Goal: Transaction & Acquisition: Purchase product/service

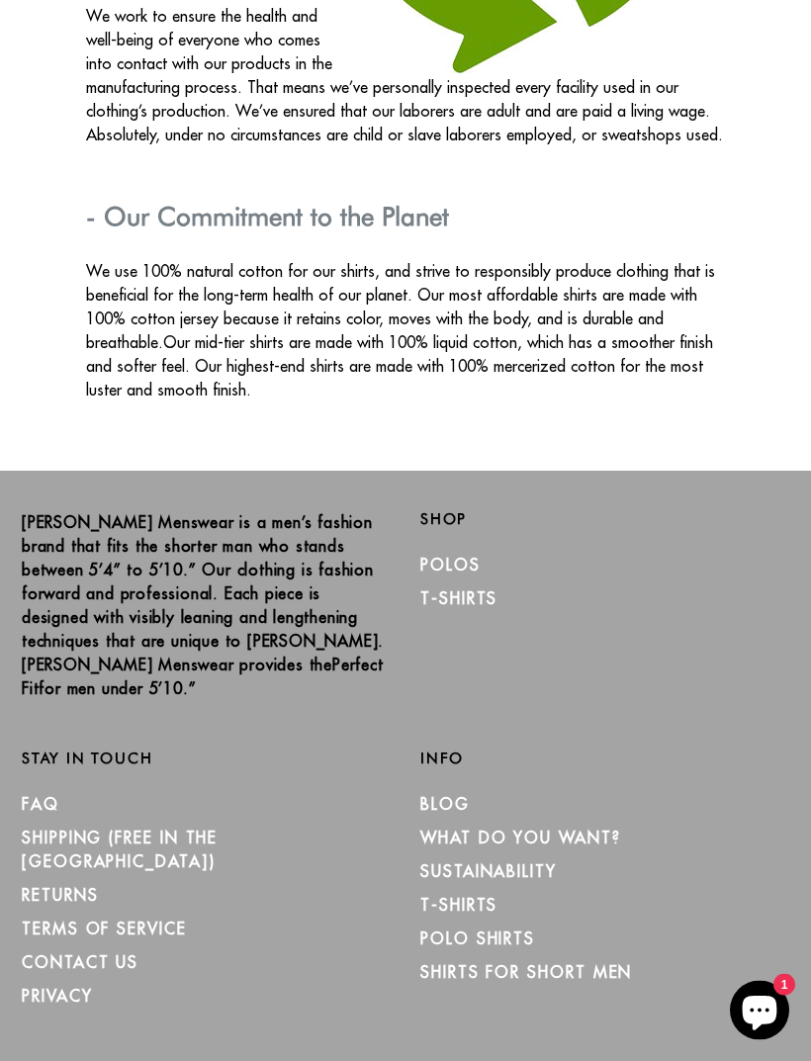
scroll to position [3448, 0]
click at [448, 555] on link "Polos" at bounding box center [450, 565] width 60 height 20
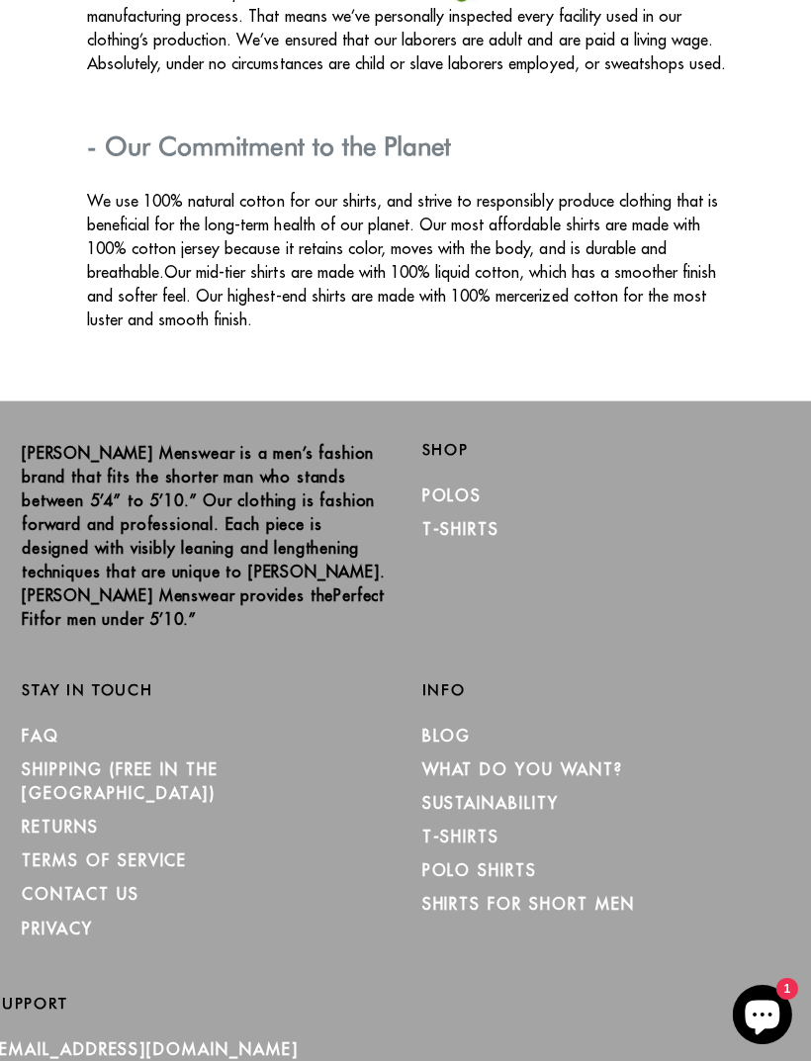
scroll to position [3519, 0]
click at [449, 484] on link "Polos" at bounding box center [450, 494] width 60 height 20
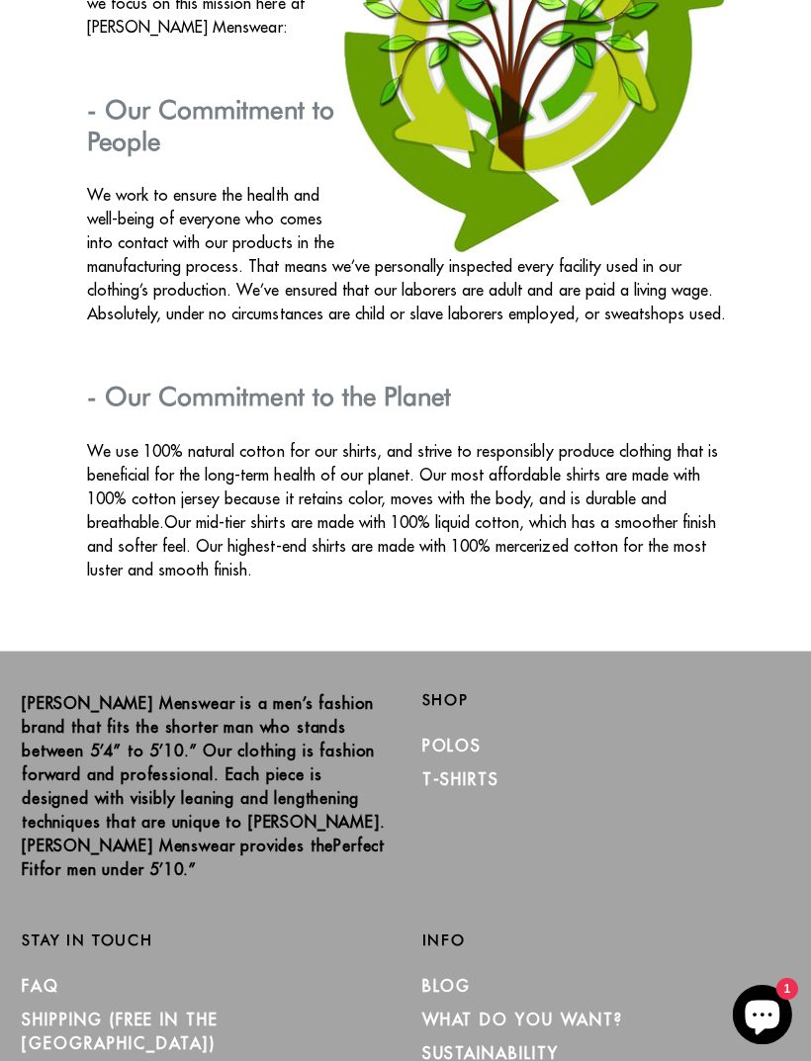
scroll to position [3265, 0]
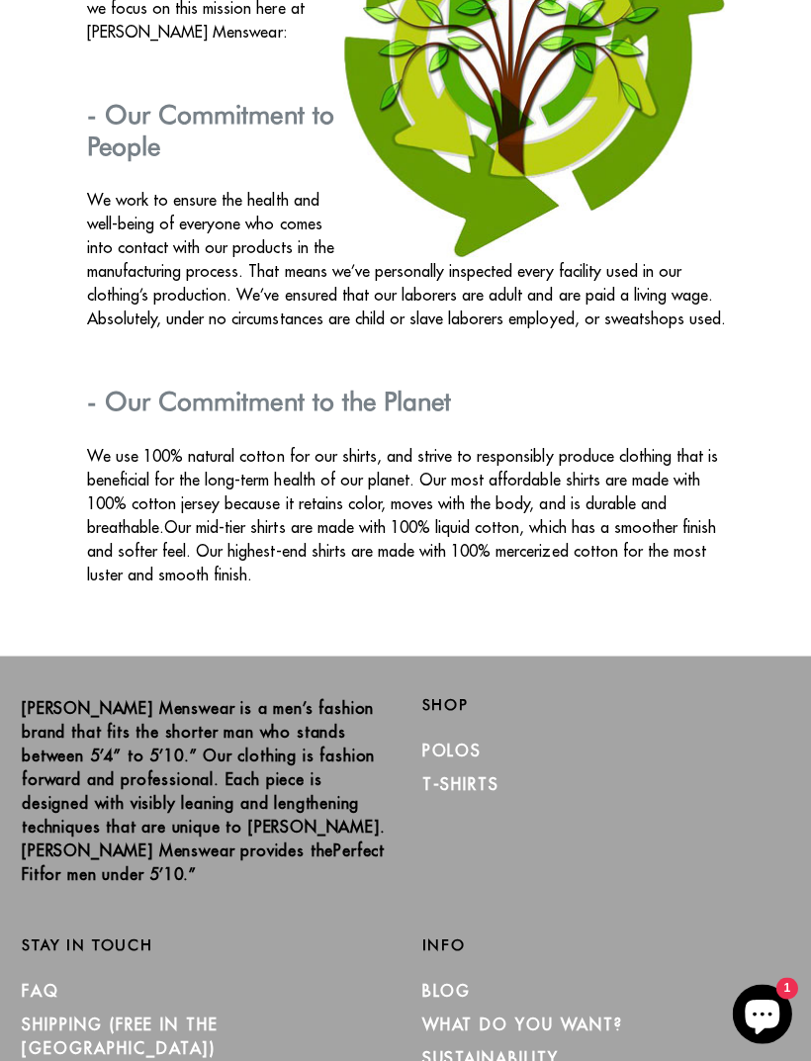
click at [466, 738] on link "Polos" at bounding box center [450, 748] width 60 height 20
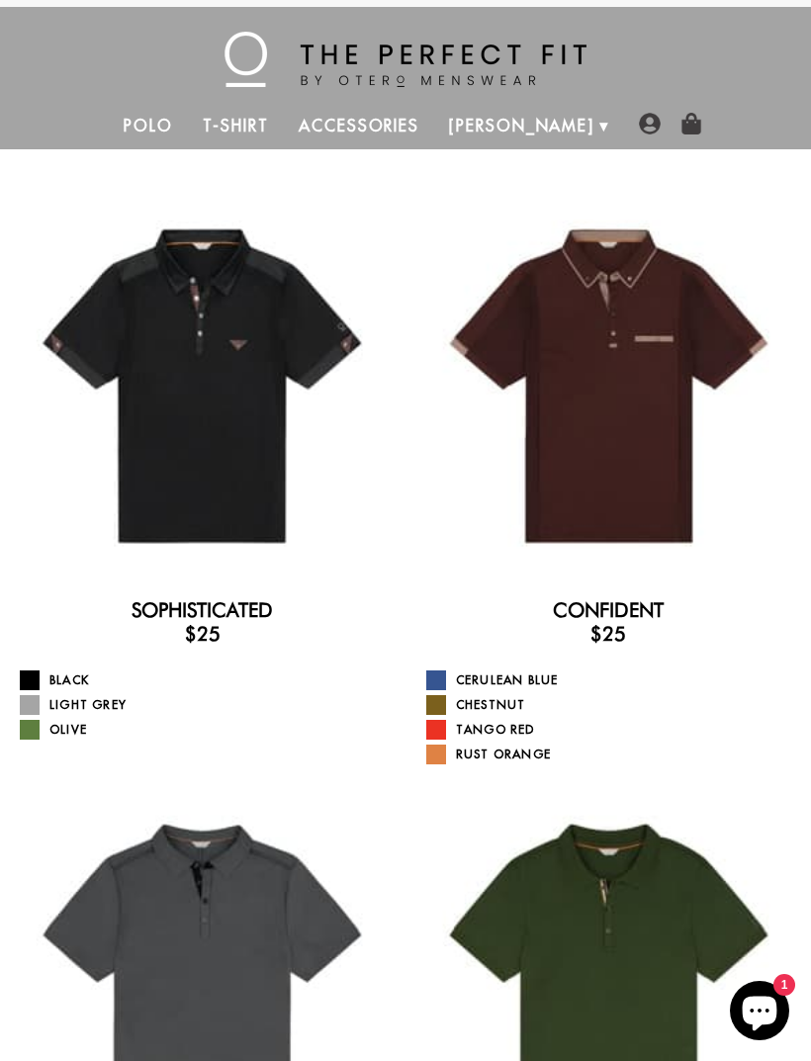
scroll to position [19, 0]
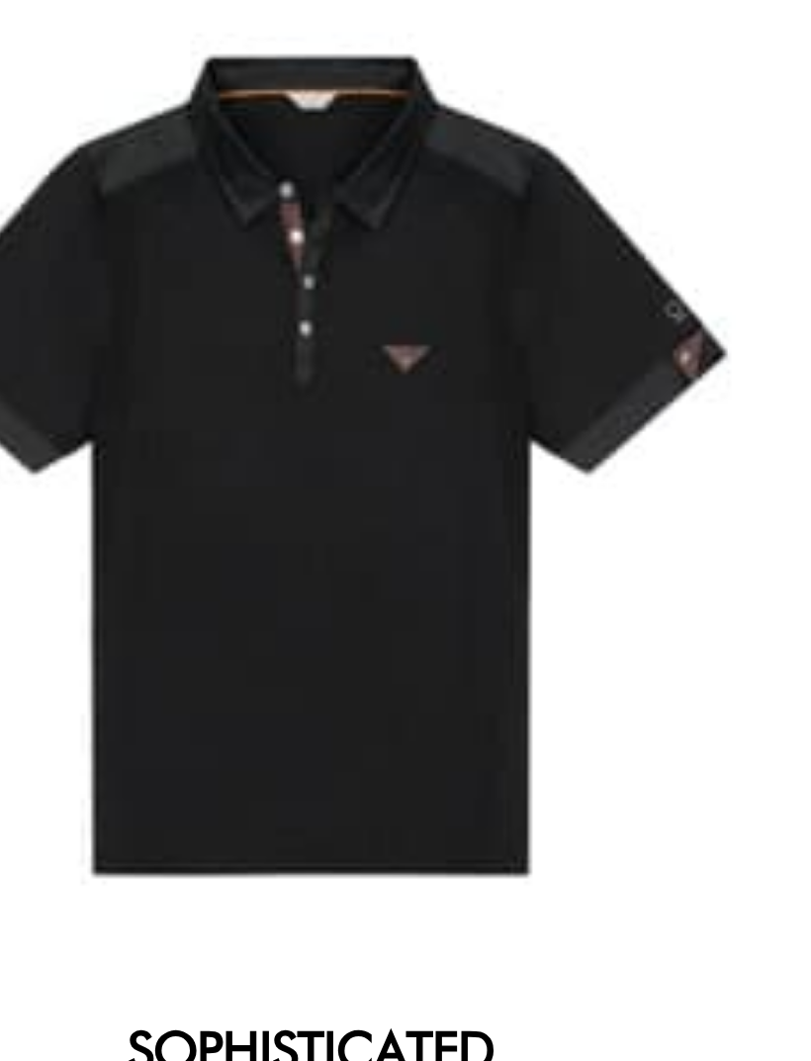
click at [154, 189] on div at bounding box center [202, 376] width 375 height 375
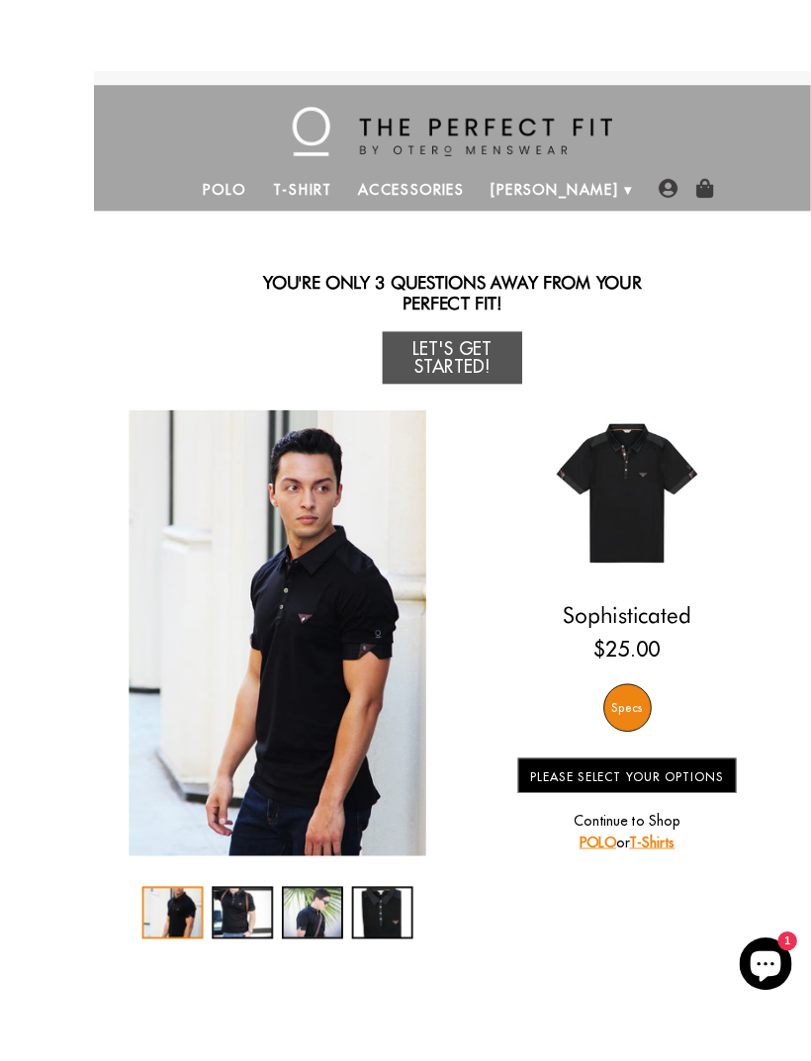
scroll to position [52, 0]
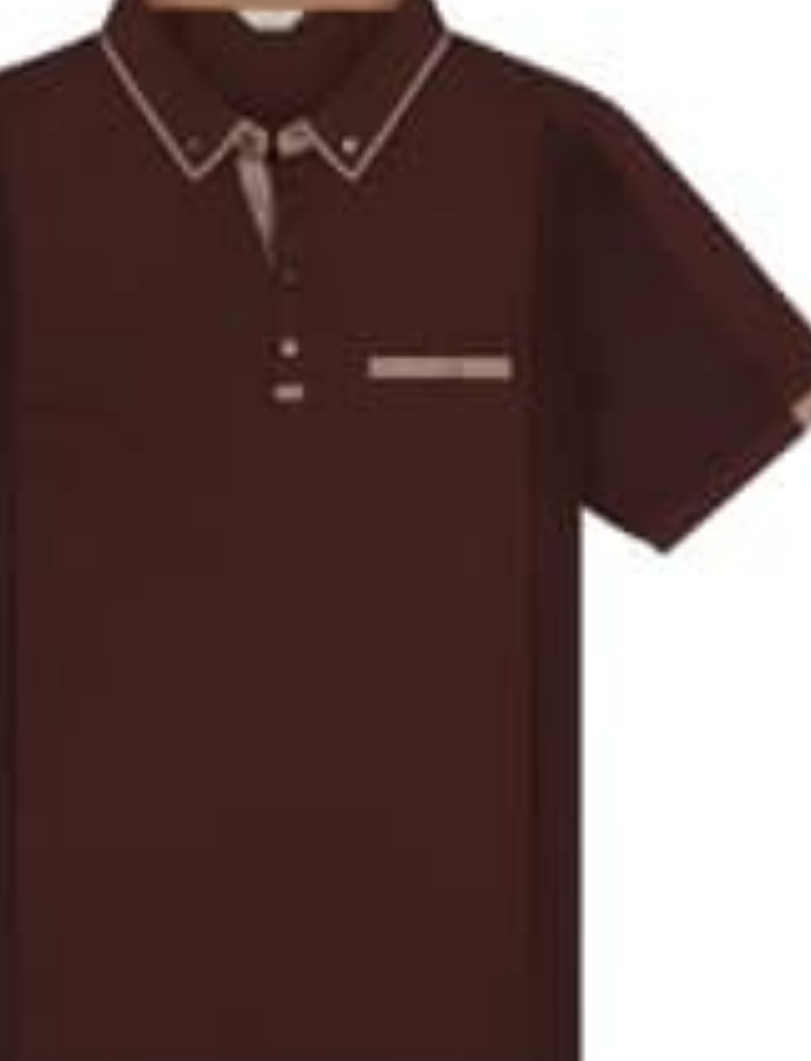
click at [421, 208] on div at bounding box center [608, 395] width 375 height 375
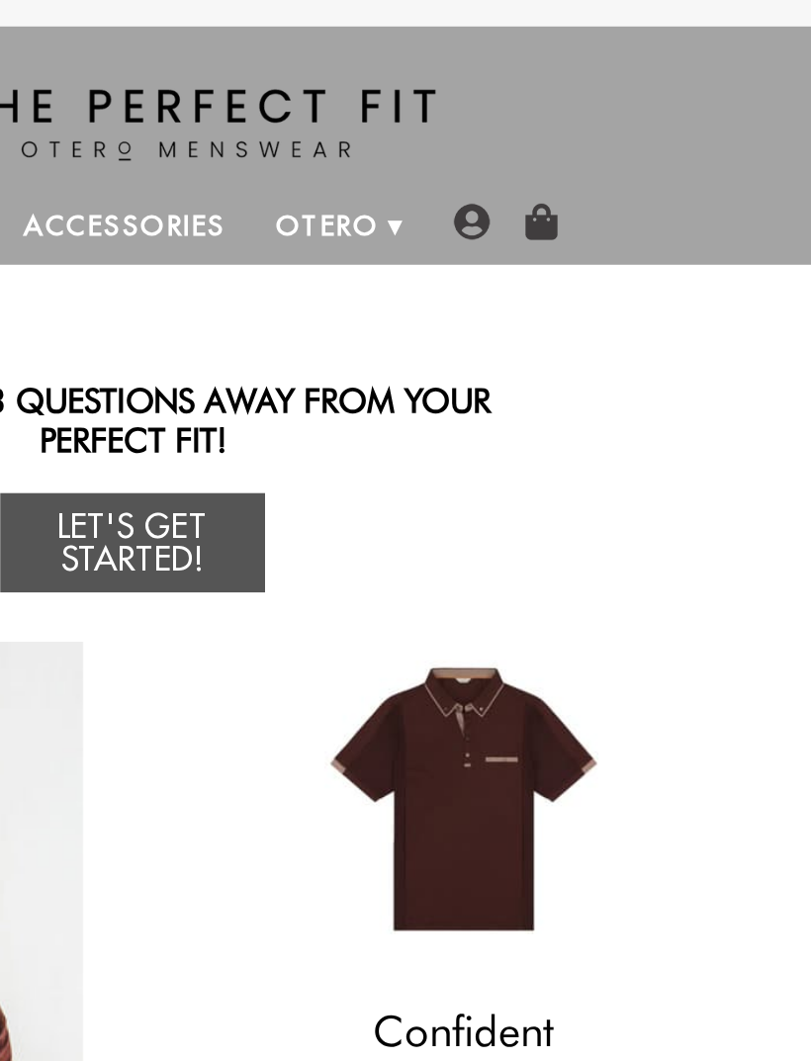
scroll to position [43, 0]
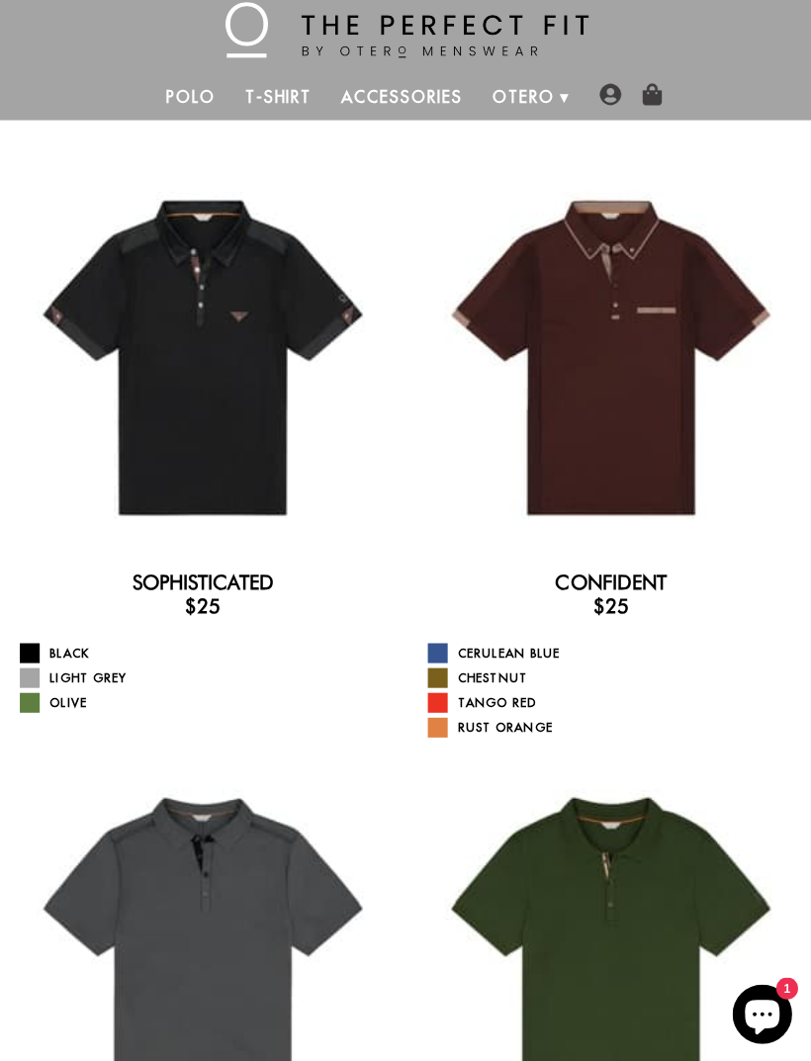
scroll to position [39, 0]
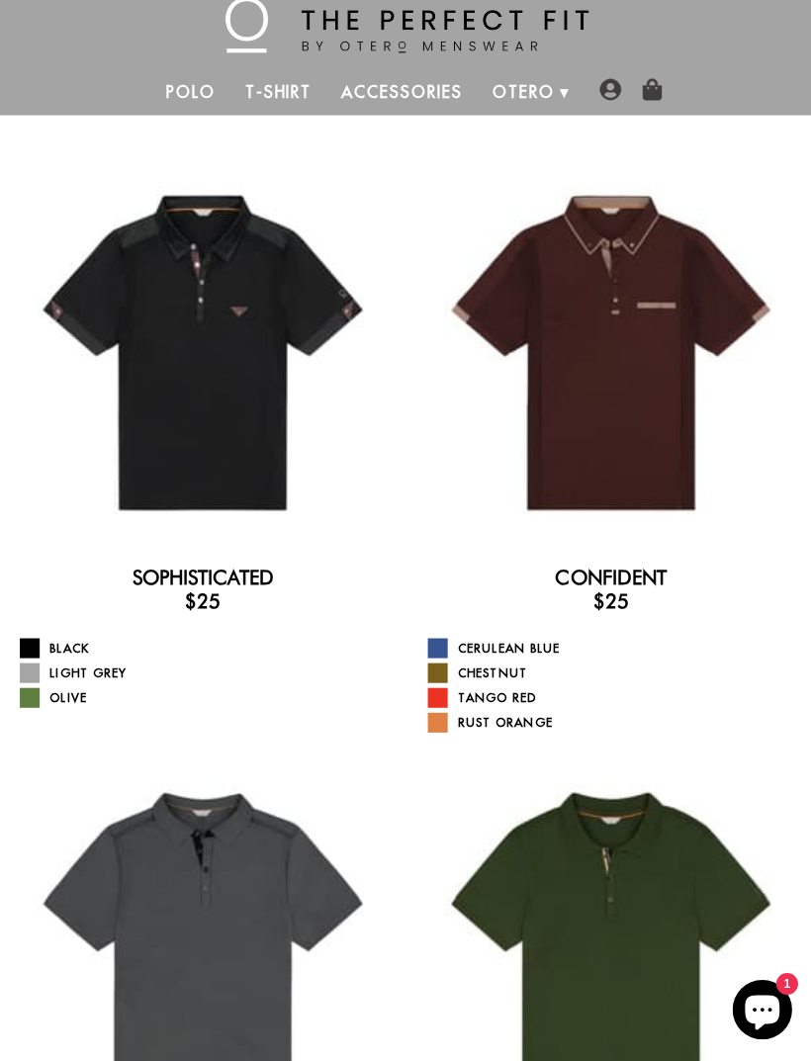
click at [449, 641] on link "Cerulean Blue" at bounding box center [611, 651] width 370 height 20
